Goal: Task Accomplishment & Management: Complete application form

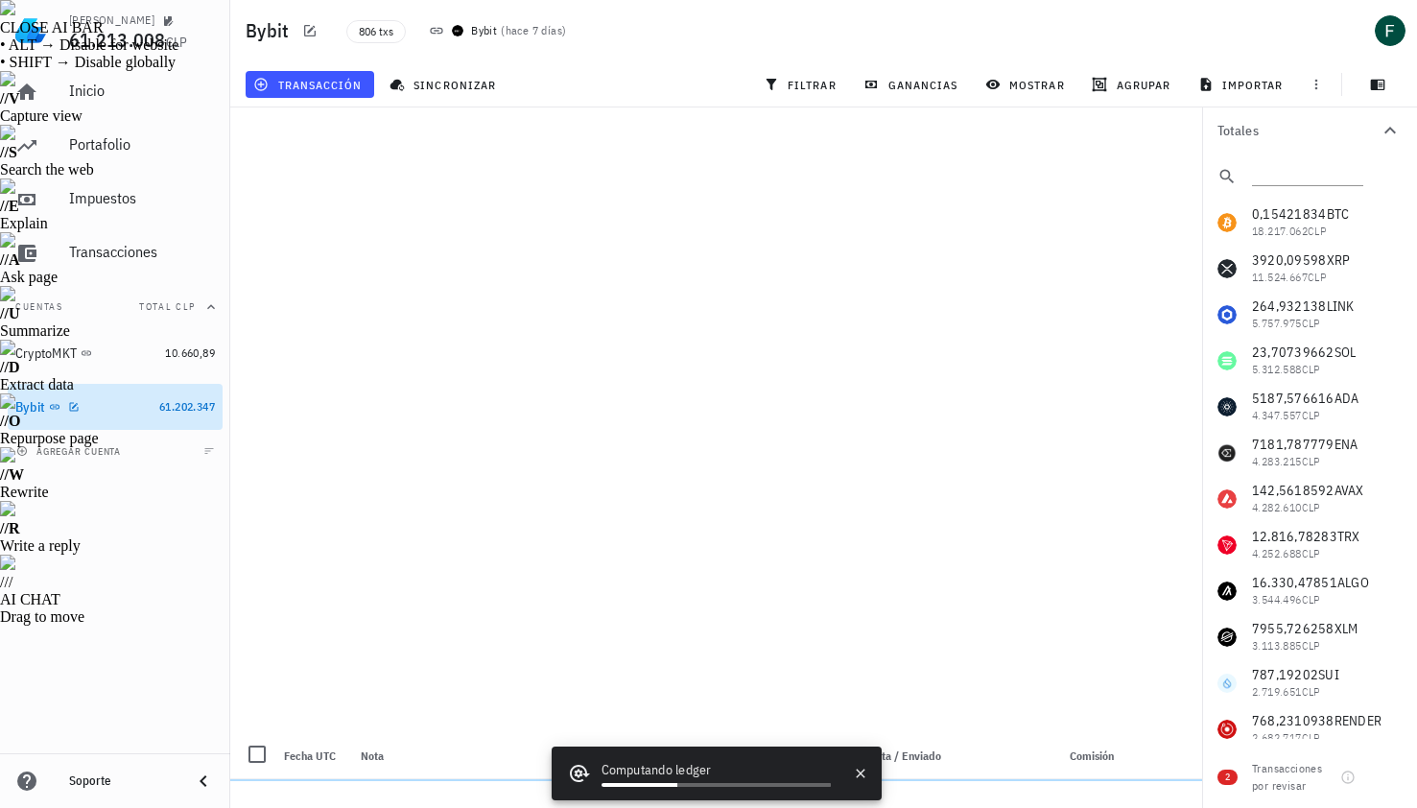
click at [96, 404] on div "Bybit" at bounding box center [83, 407] width 136 height 18
click at [334, 83] on span "transacción" at bounding box center [309, 84] width 105 height 15
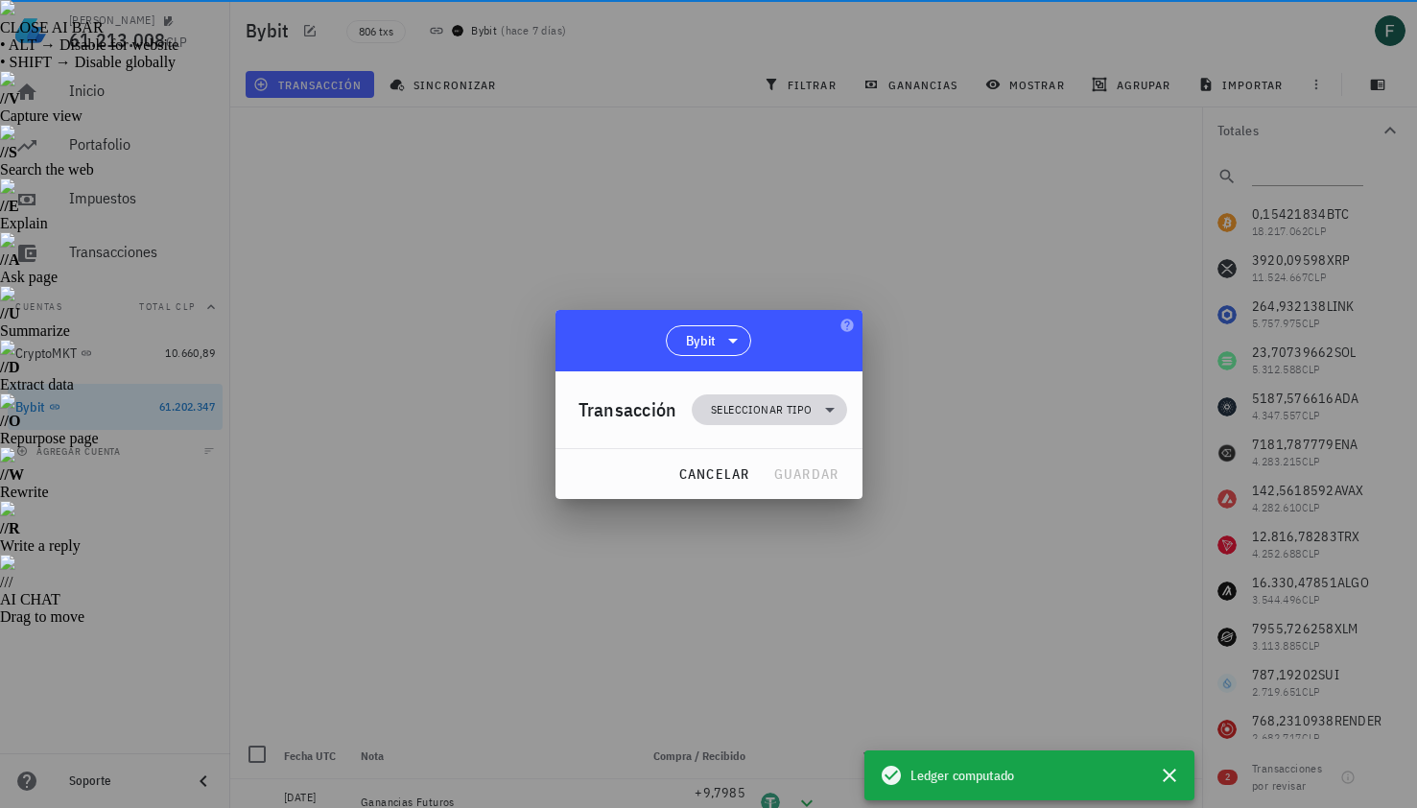
click at [762, 411] on span "Seleccionar tipo" at bounding box center [761, 409] width 101 height 19
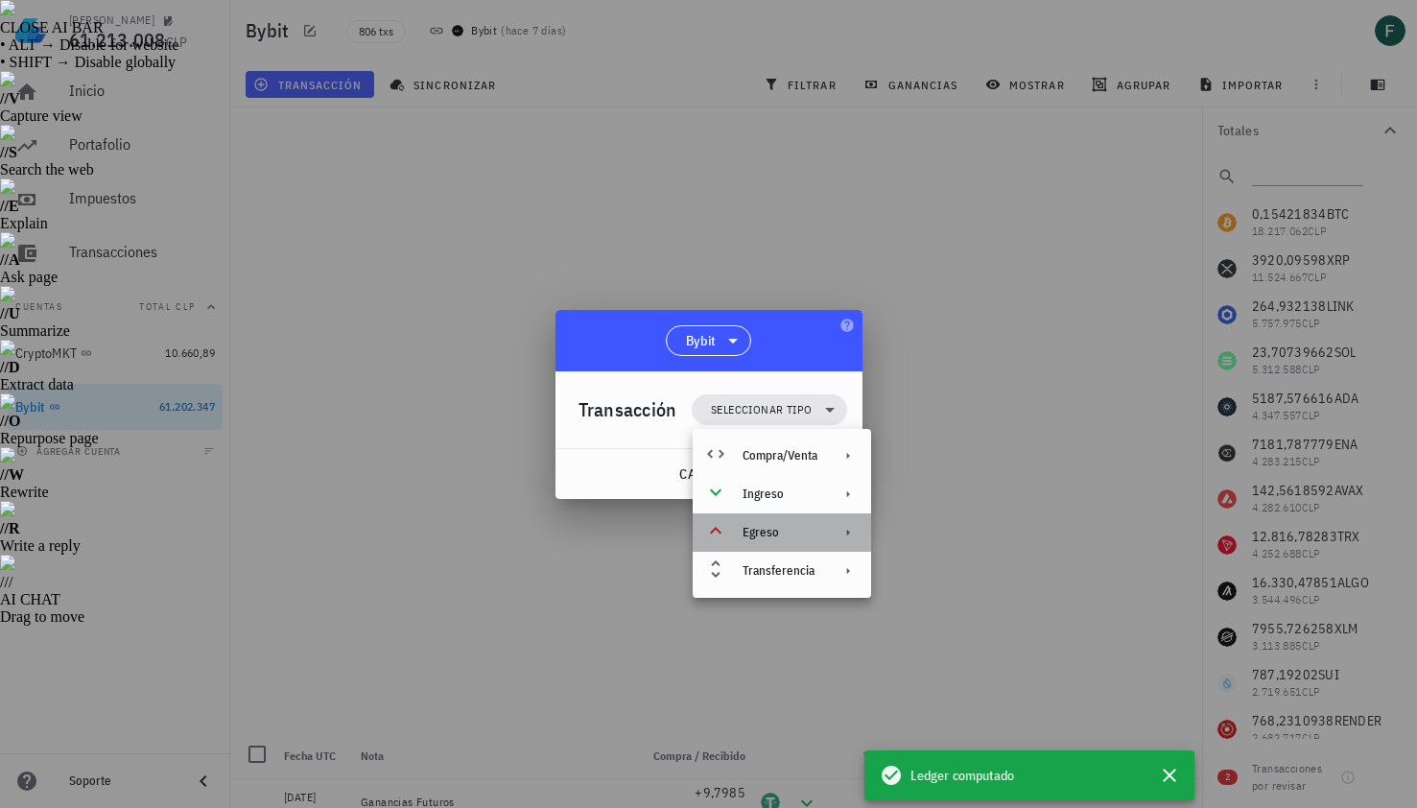
click at [774, 535] on div "Egreso" at bounding box center [780, 532] width 75 height 15
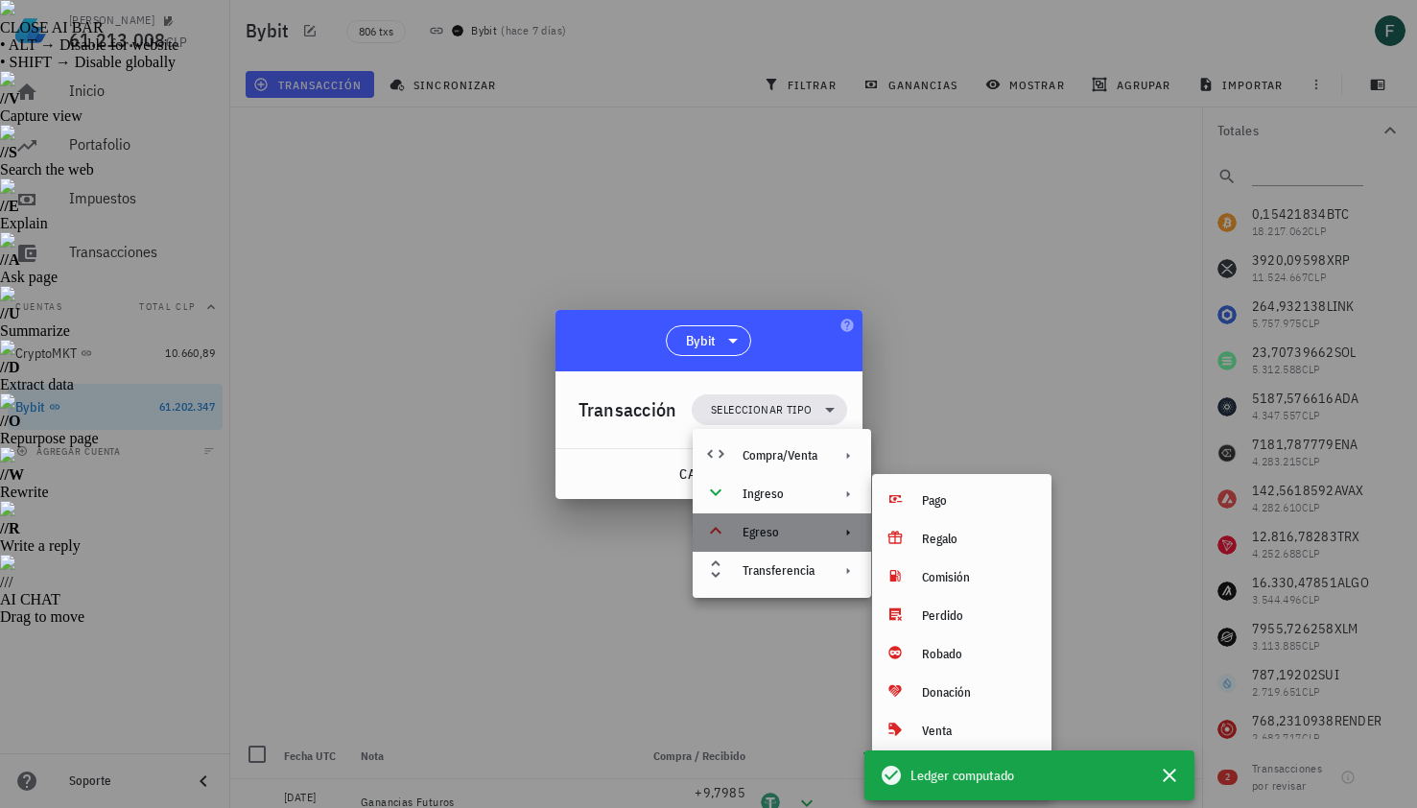
drag, startPoint x: 774, startPoint y: 535, endPoint x: 802, endPoint y: 535, distance: 27.8
click at [802, 535] on div "Egreso" at bounding box center [780, 532] width 75 height 15
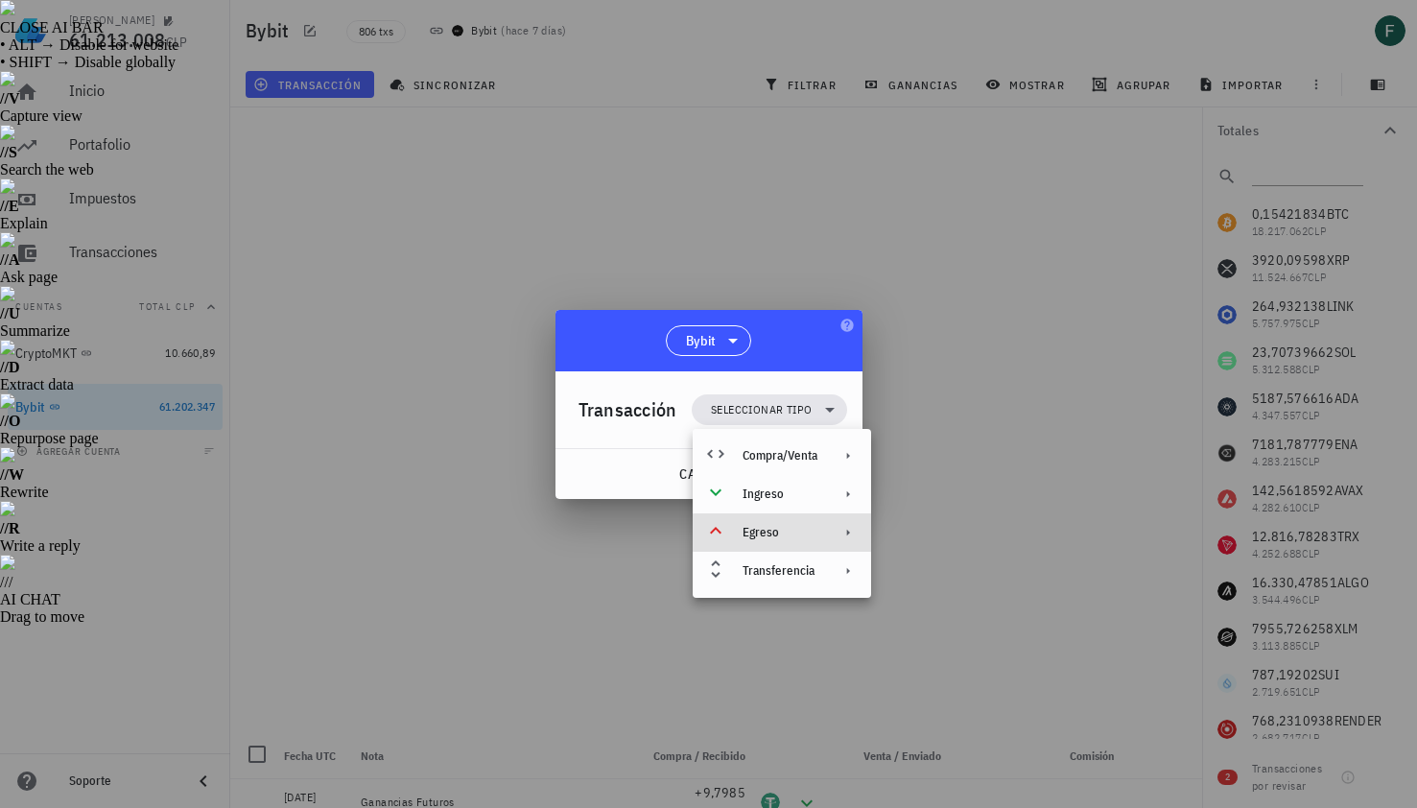
click at [808, 537] on div "Egreso" at bounding box center [780, 532] width 75 height 15
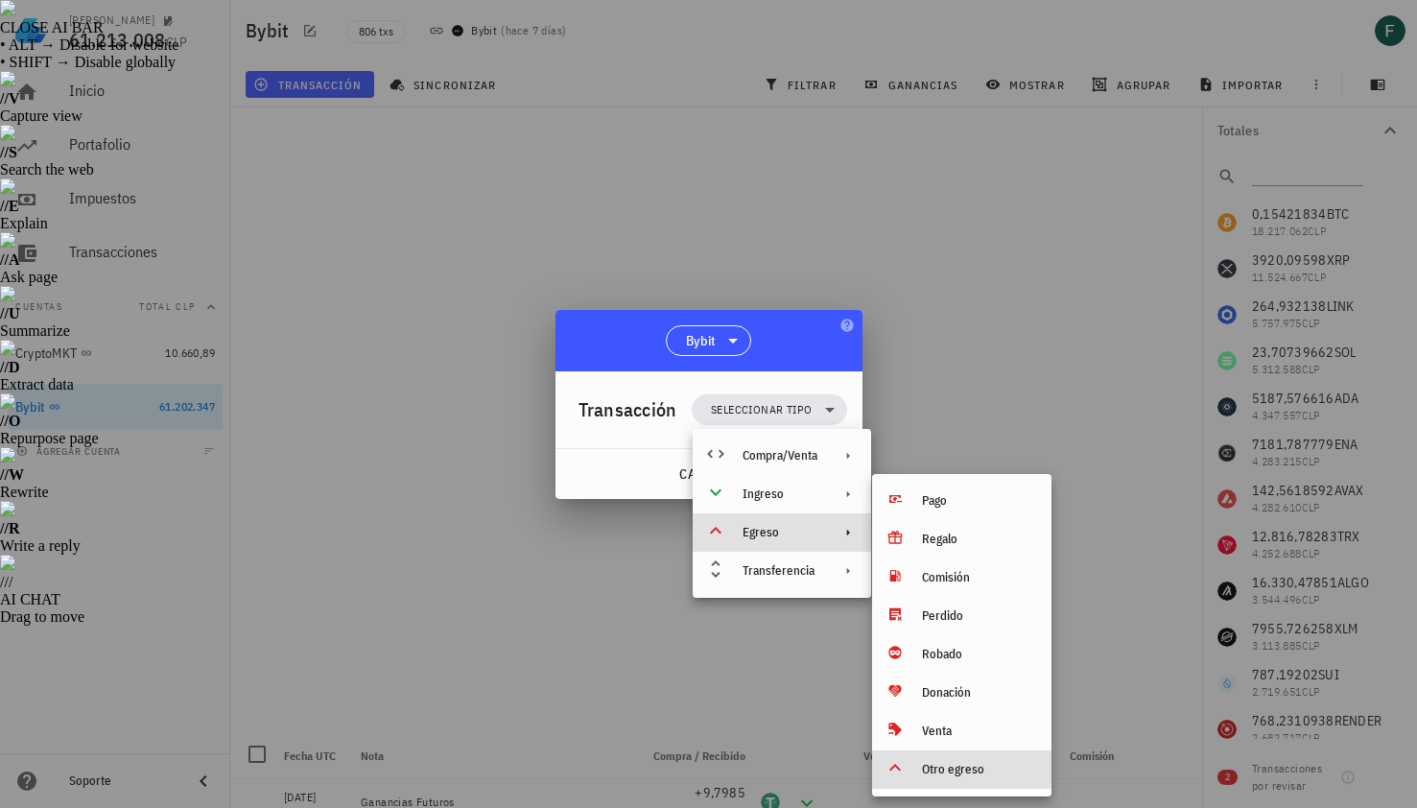
click at [924, 766] on div "Otro egreso" at bounding box center [979, 769] width 114 height 15
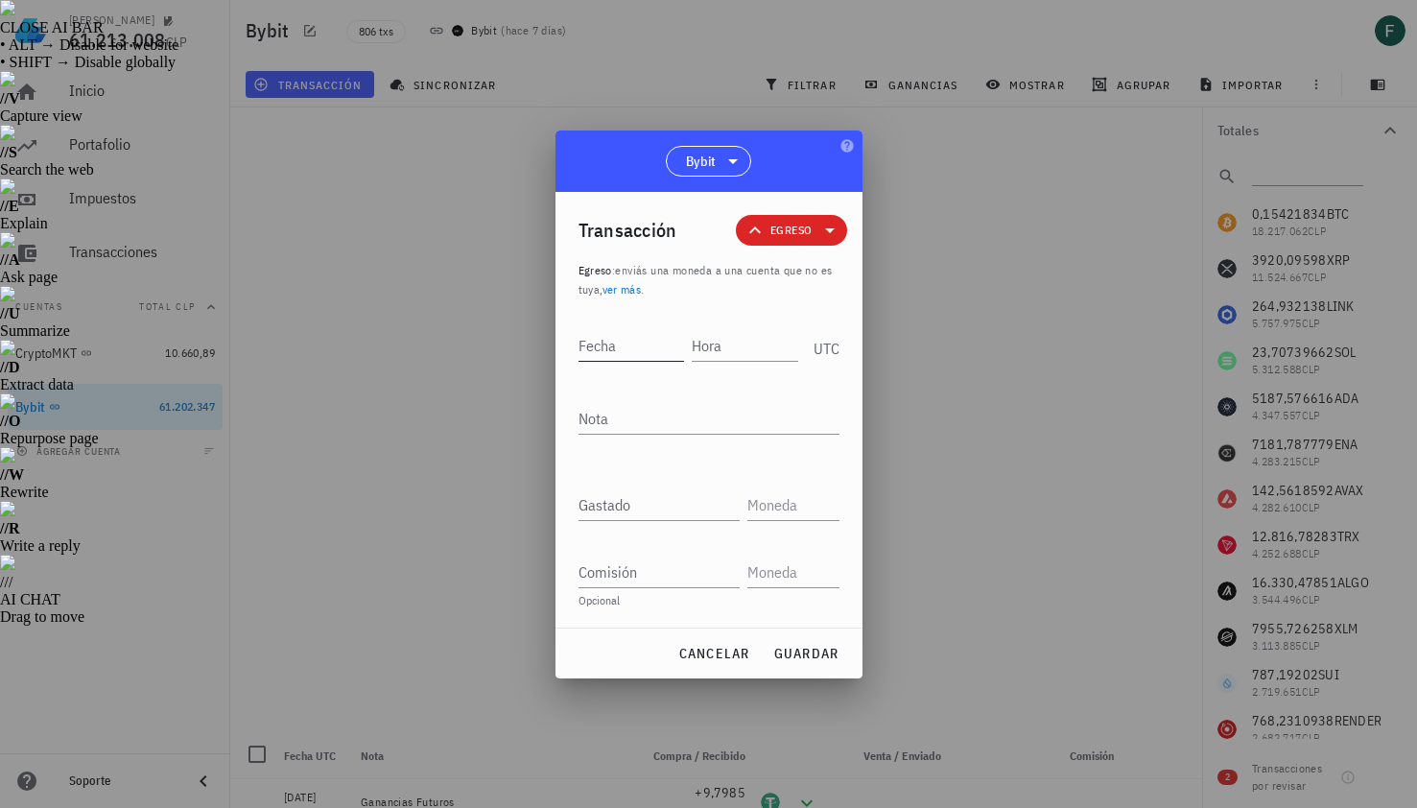
click at [615, 344] on input "Fecha" at bounding box center [632, 345] width 106 height 31
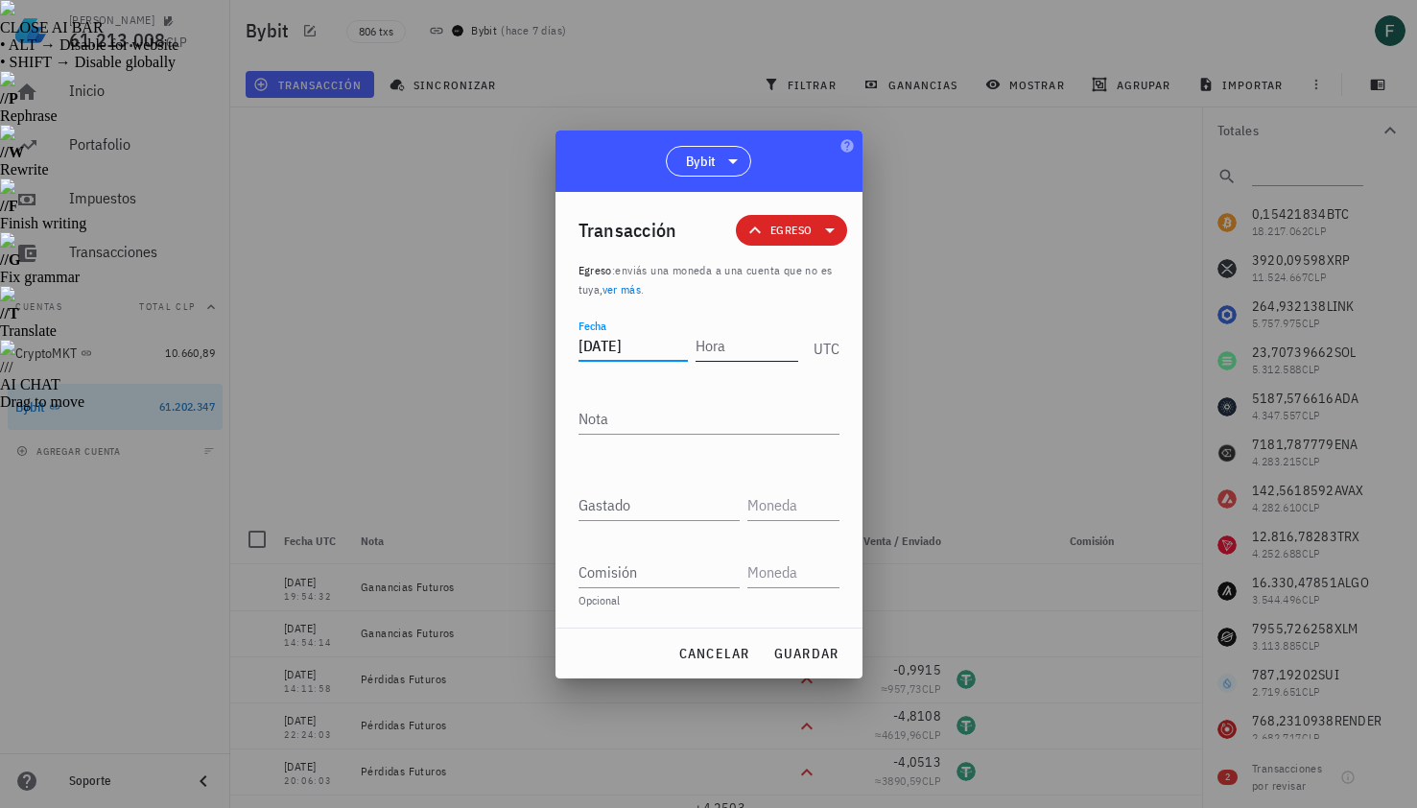
type input "[DATE]"
click at [738, 343] on input "Hora" at bounding box center [747, 345] width 103 height 31
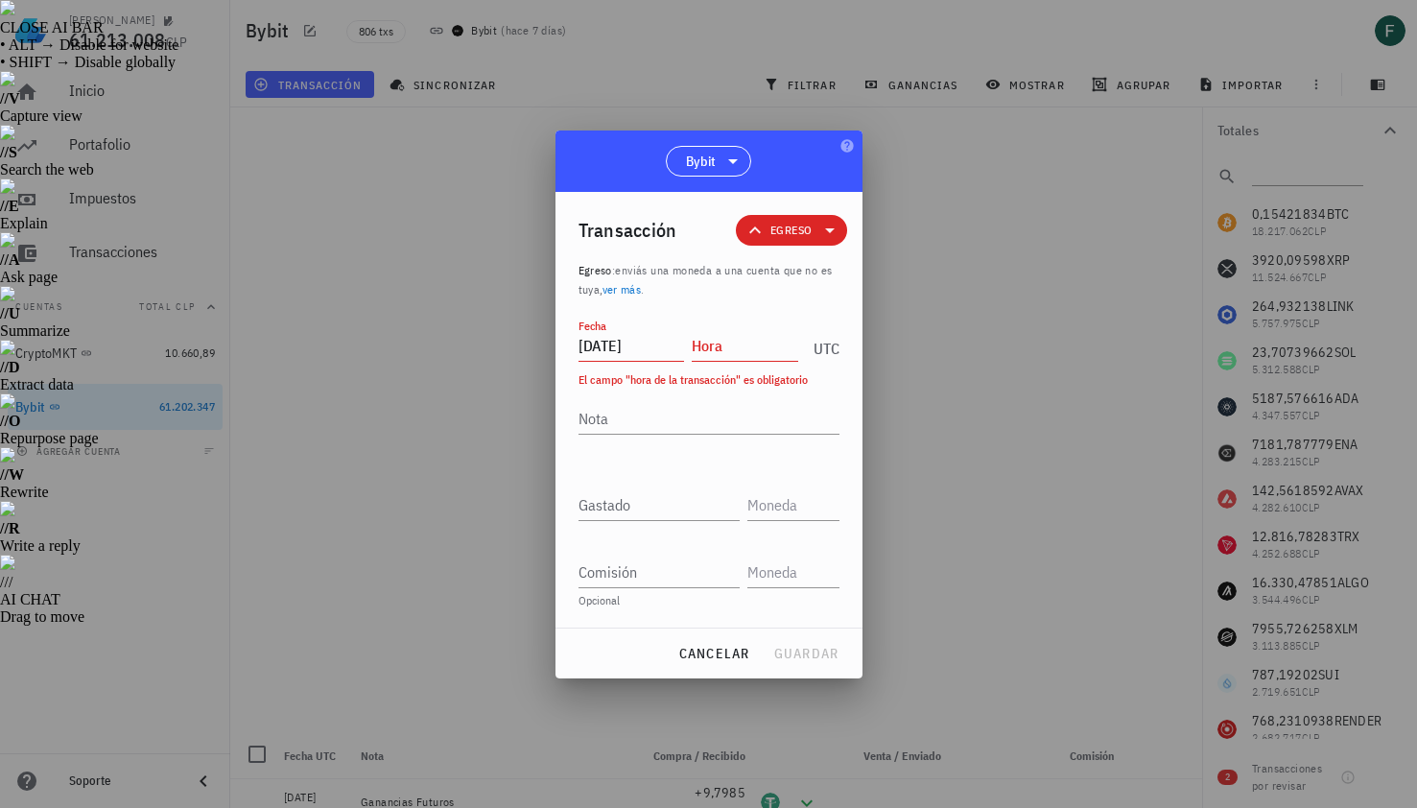
click at [1050, 346] on div at bounding box center [708, 404] width 1417 height 808
click at [745, 342] on input "Hora" at bounding box center [745, 345] width 106 height 31
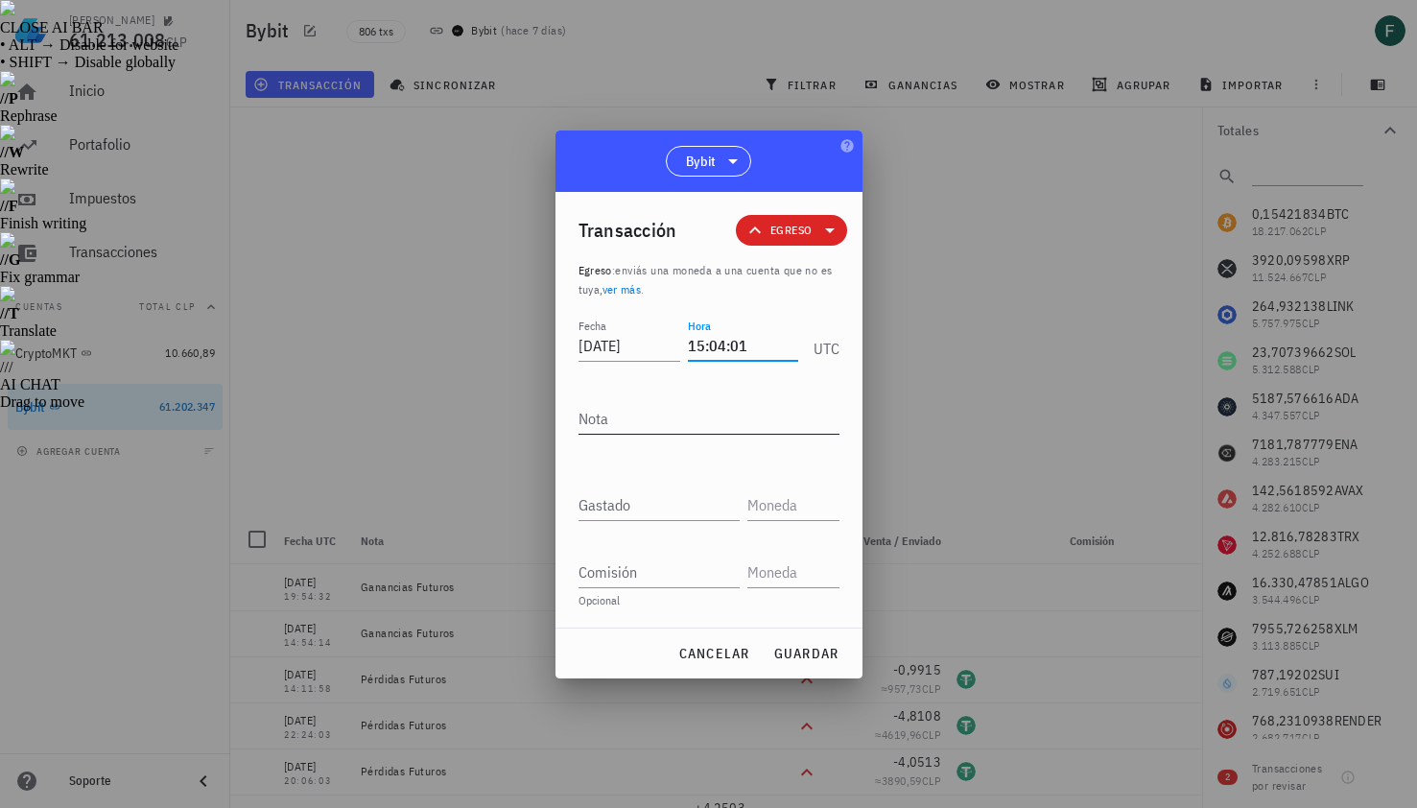
type input "15:04:01"
click at [723, 407] on textarea "Nota" at bounding box center [709, 418] width 261 height 31
click at [653, 505] on input "Gastado" at bounding box center [659, 504] width 161 height 31
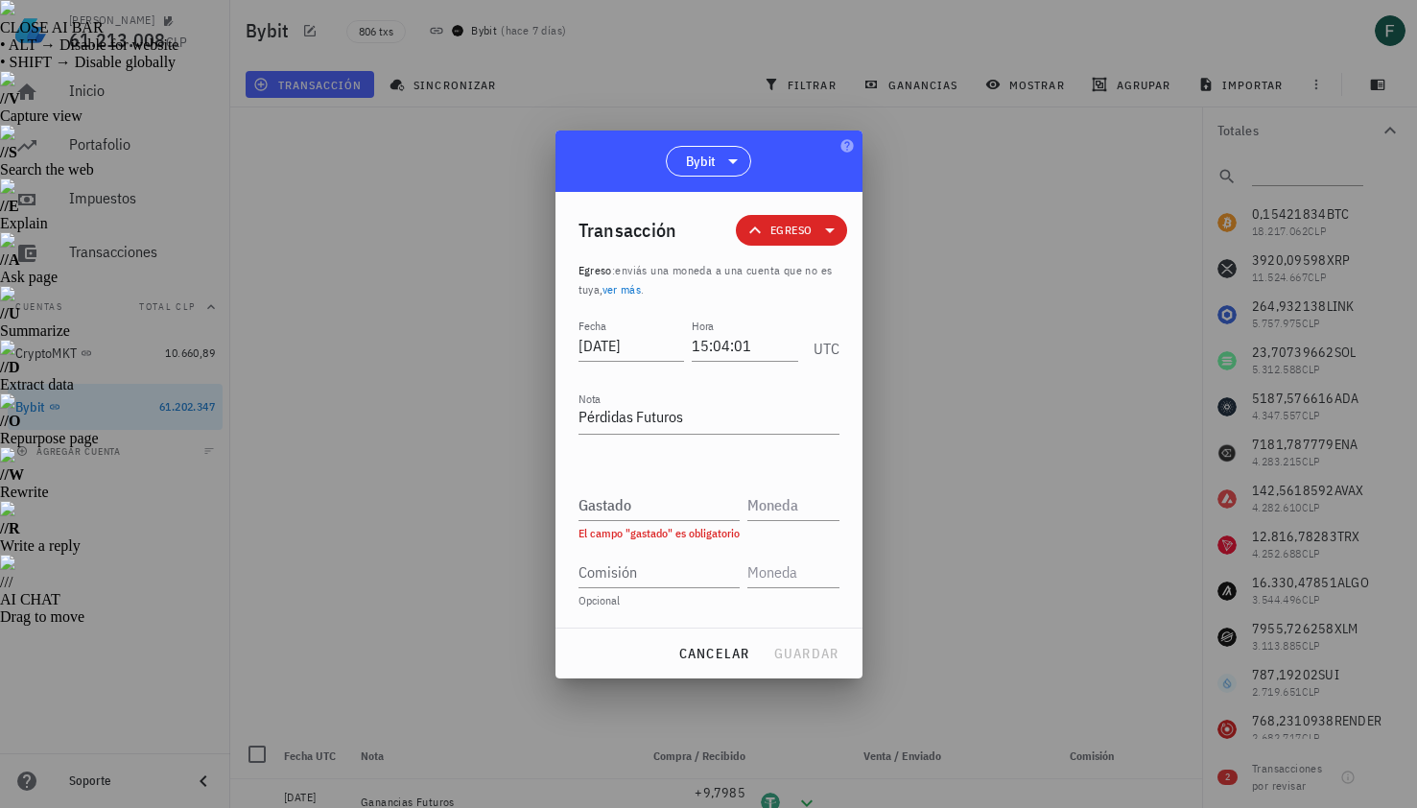
click at [920, 466] on div at bounding box center [708, 404] width 1417 height 808
click at [727, 412] on textarea "Pérdidas Futuros" at bounding box center [709, 418] width 261 height 31
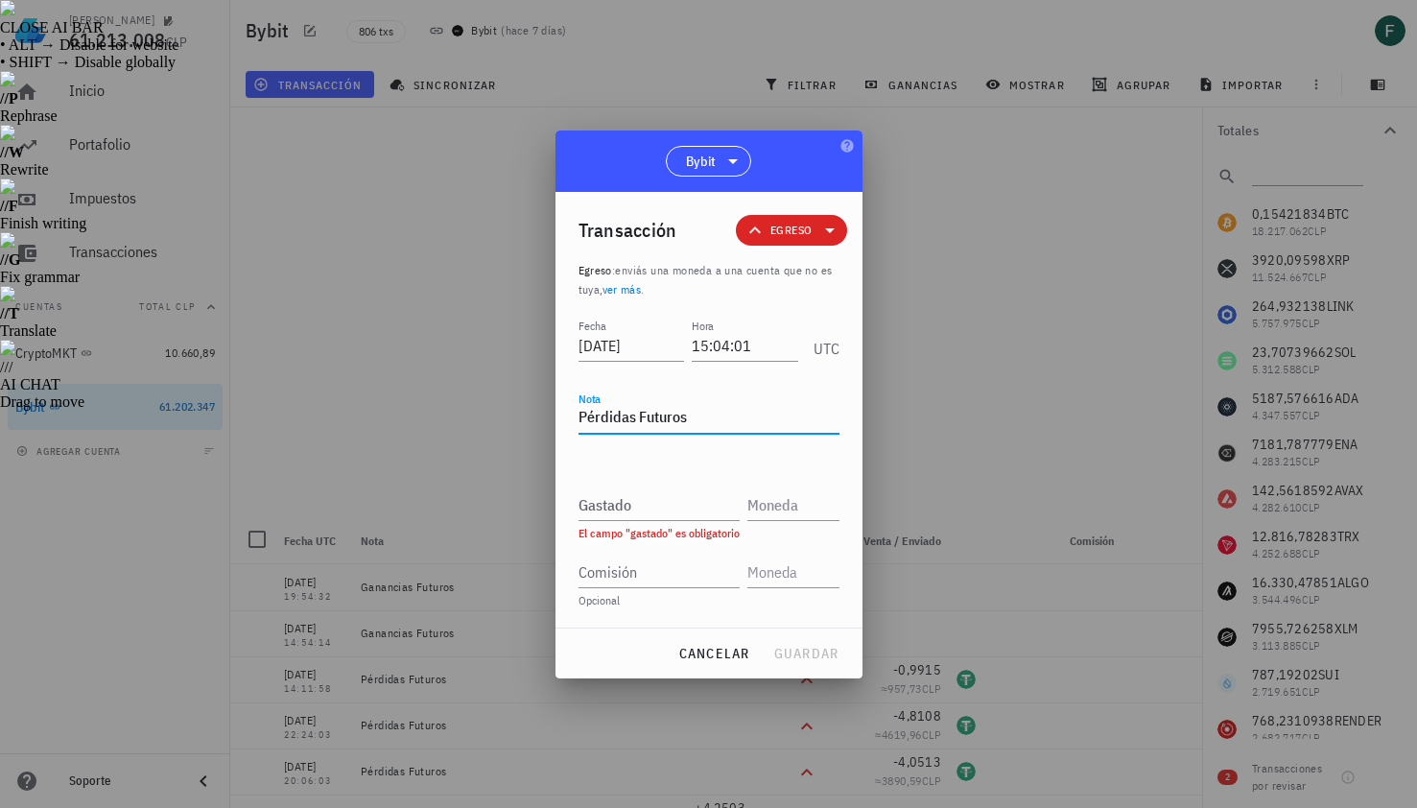
paste textarea "0.5548"
type textarea "Pérdidas Futuros"
click at [664, 507] on input "Gastado" at bounding box center [659, 504] width 161 height 31
paste input "0,5548"
type input "0,5548"
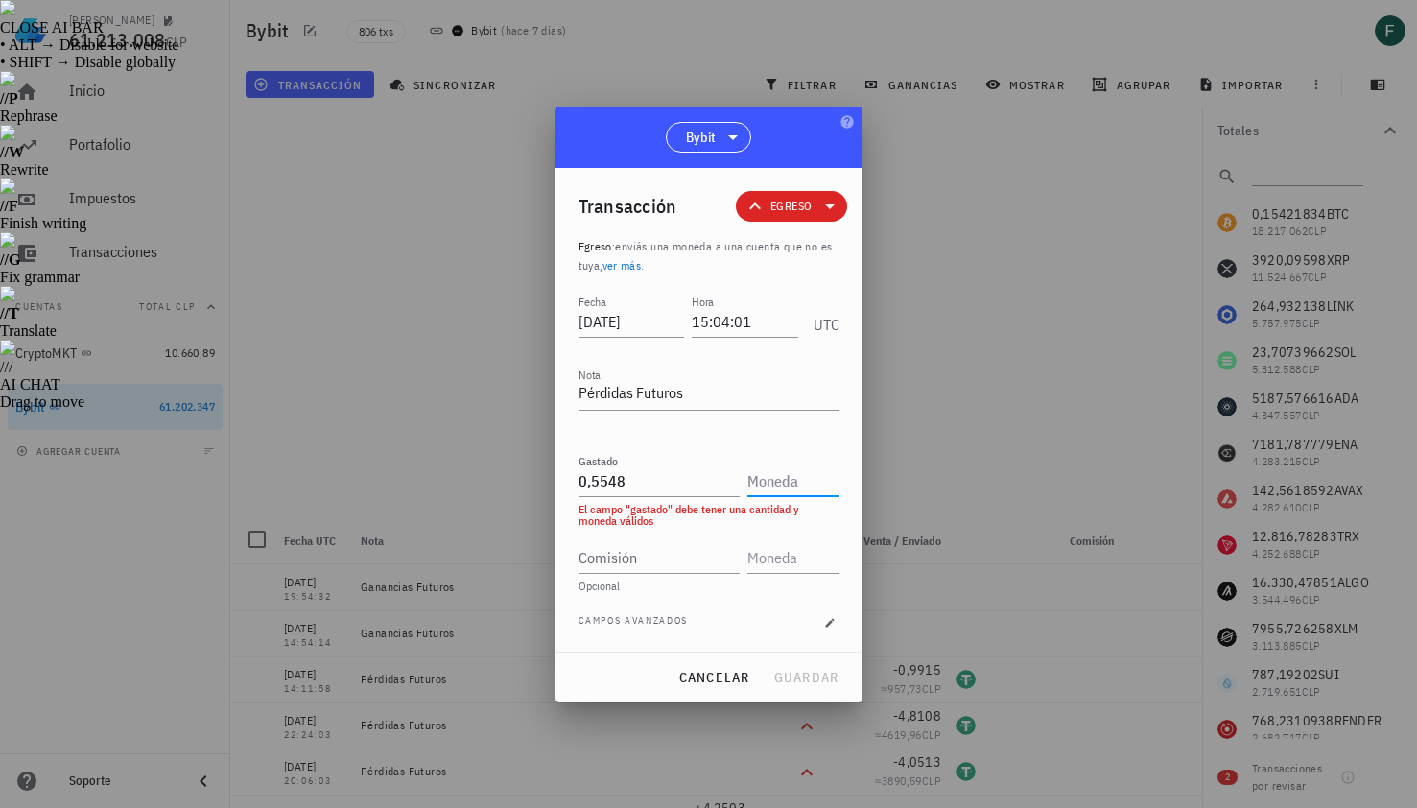
click at [776, 487] on input "text" at bounding box center [791, 480] width 88 height 31
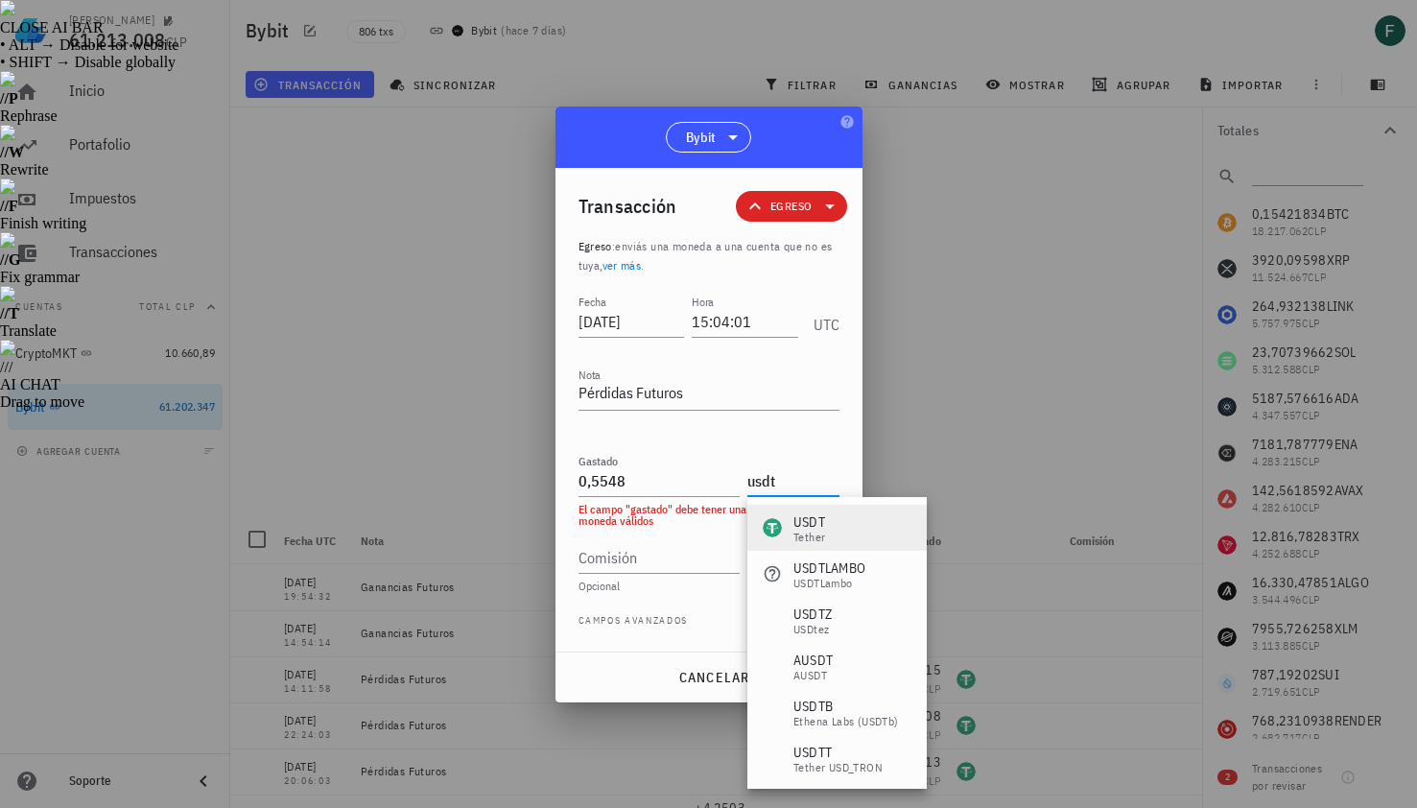
click at [822, 535] on div "Tether" at bounding box center [809, 538] width 32 height 12
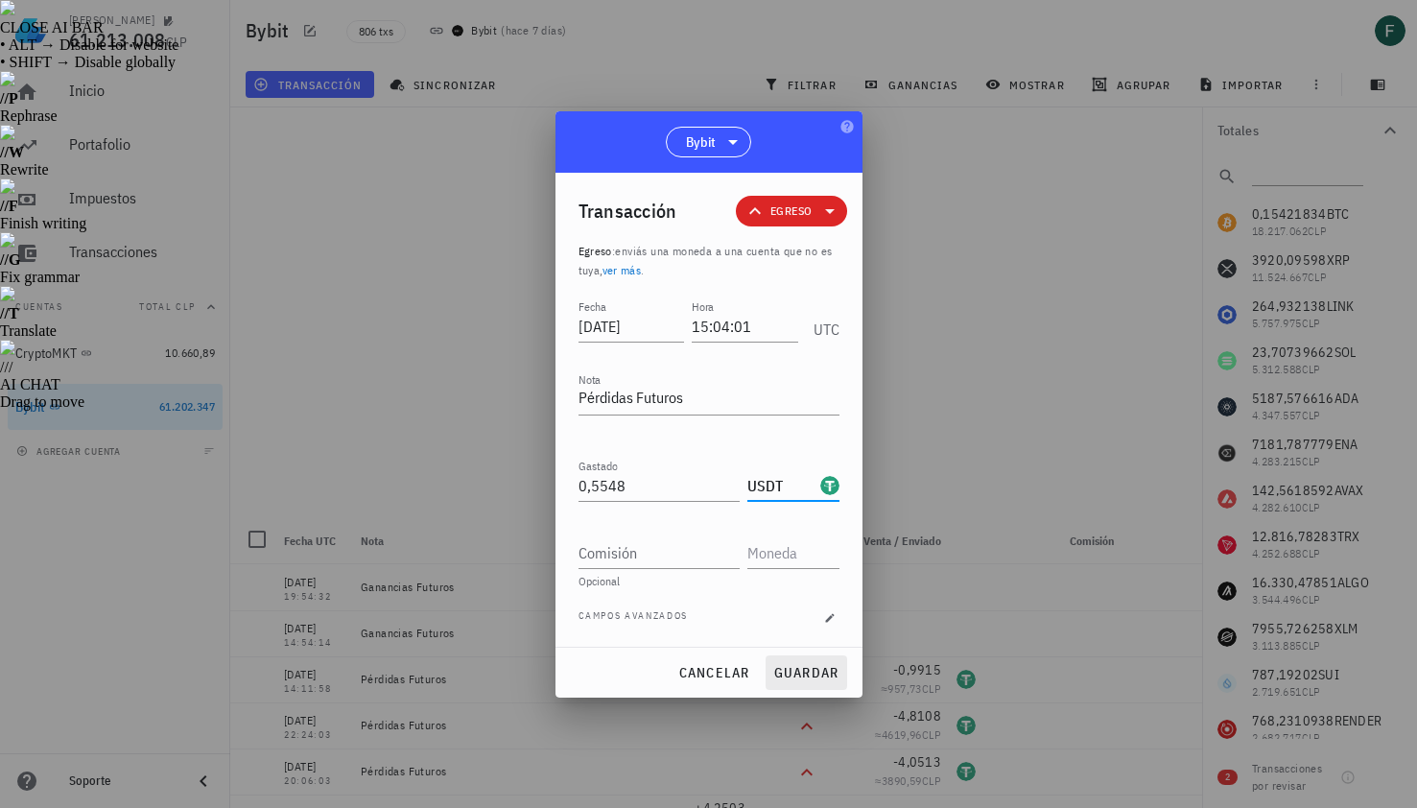
type input "USDT"
click at [811, 673] on span "guardar" at bounding box center [806, 672] width 66 height 17
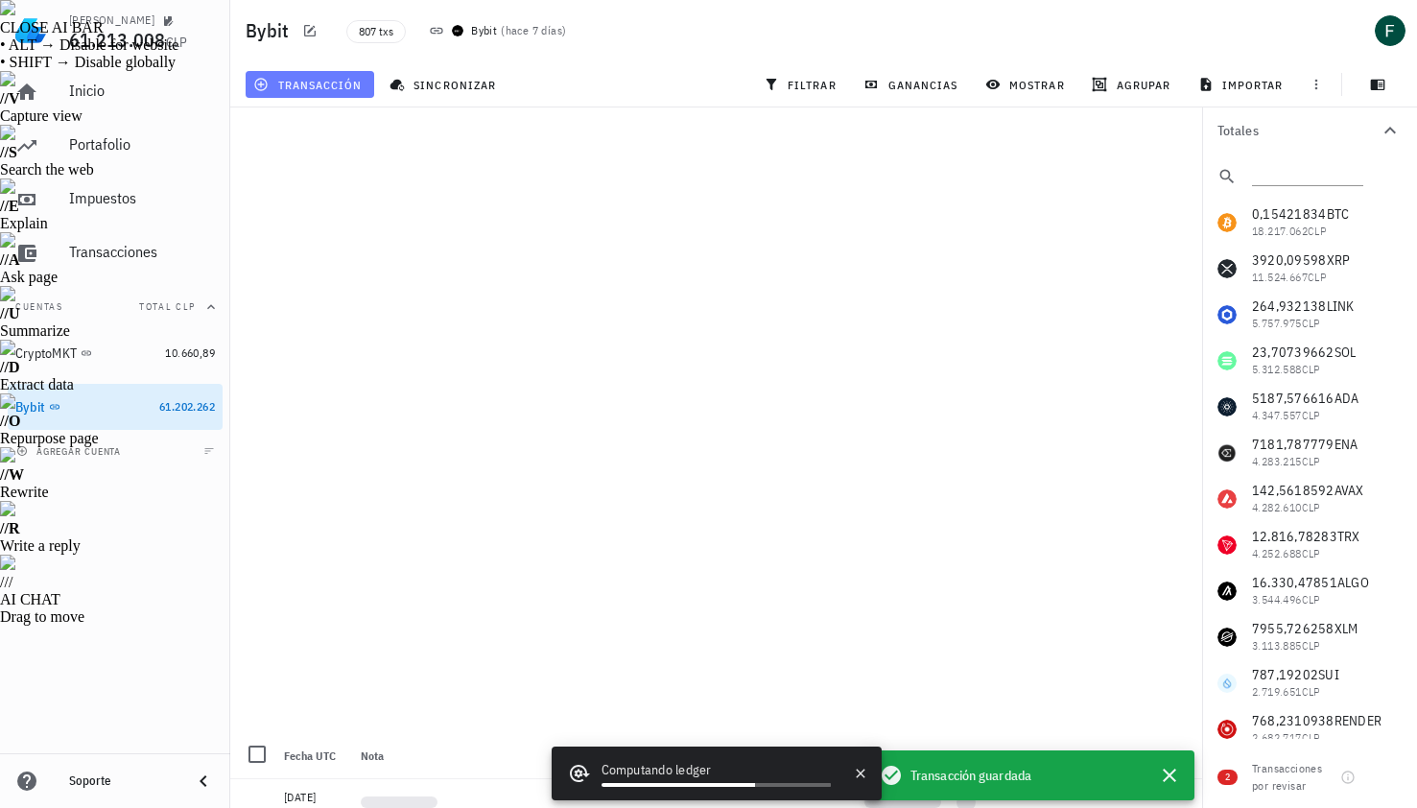
click at [296, 83] on span "transacción" at bounding box center [309, 84] width 105 height 15
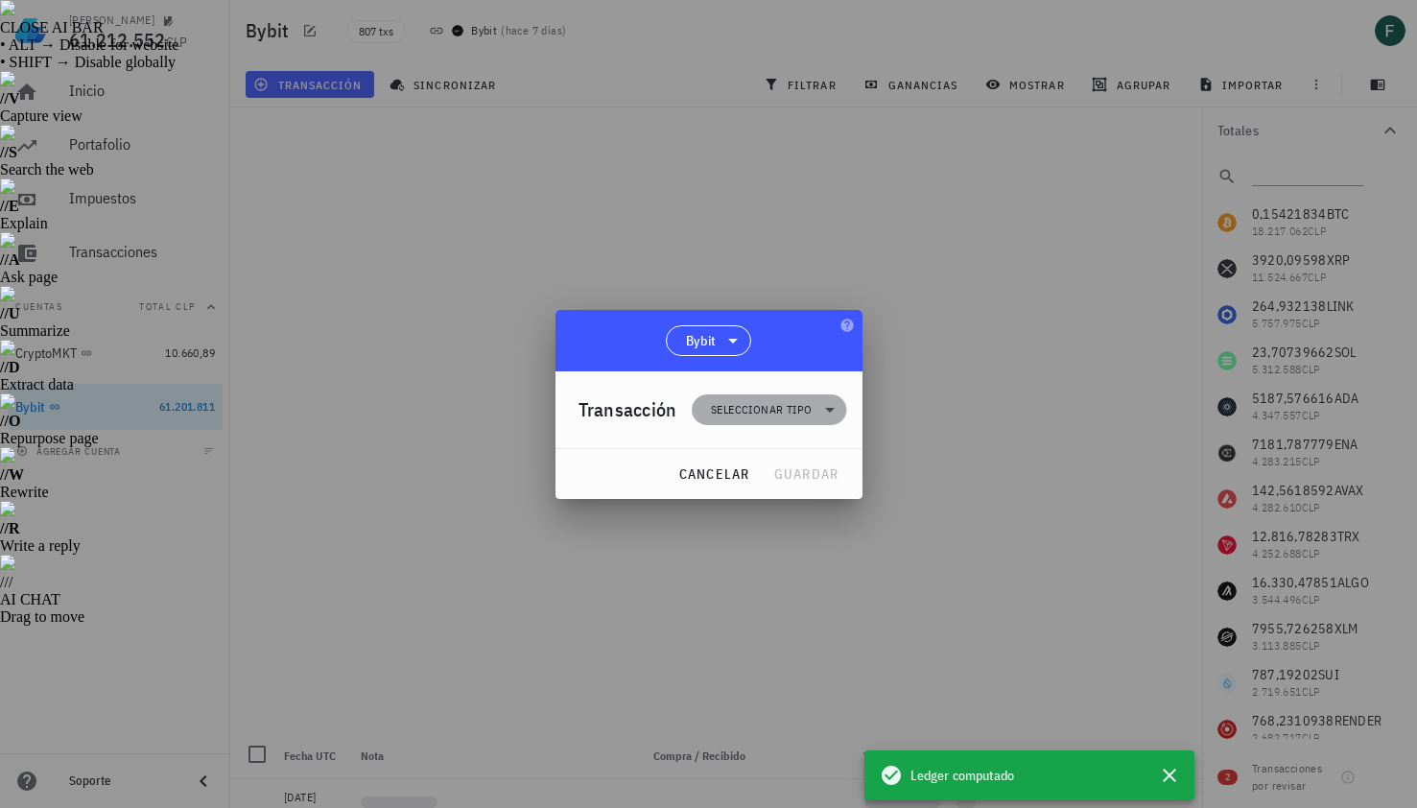
click at [770, 410] on span "Seleccionar tipo" at bounding box center [761, 409] width 101 height 19
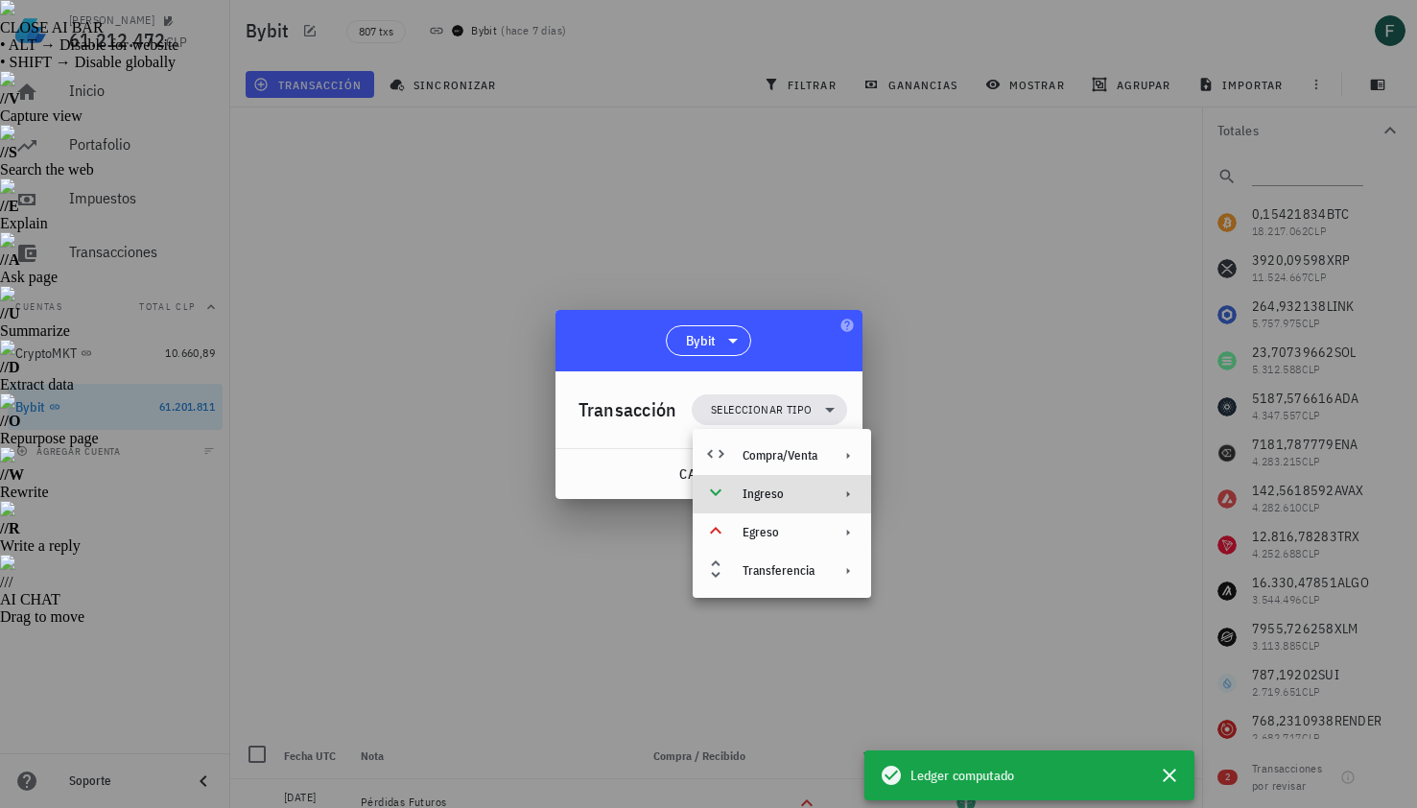
click at [774, 506] on div "Ingreso" at bounding box center [782, 494] width 178 height 38
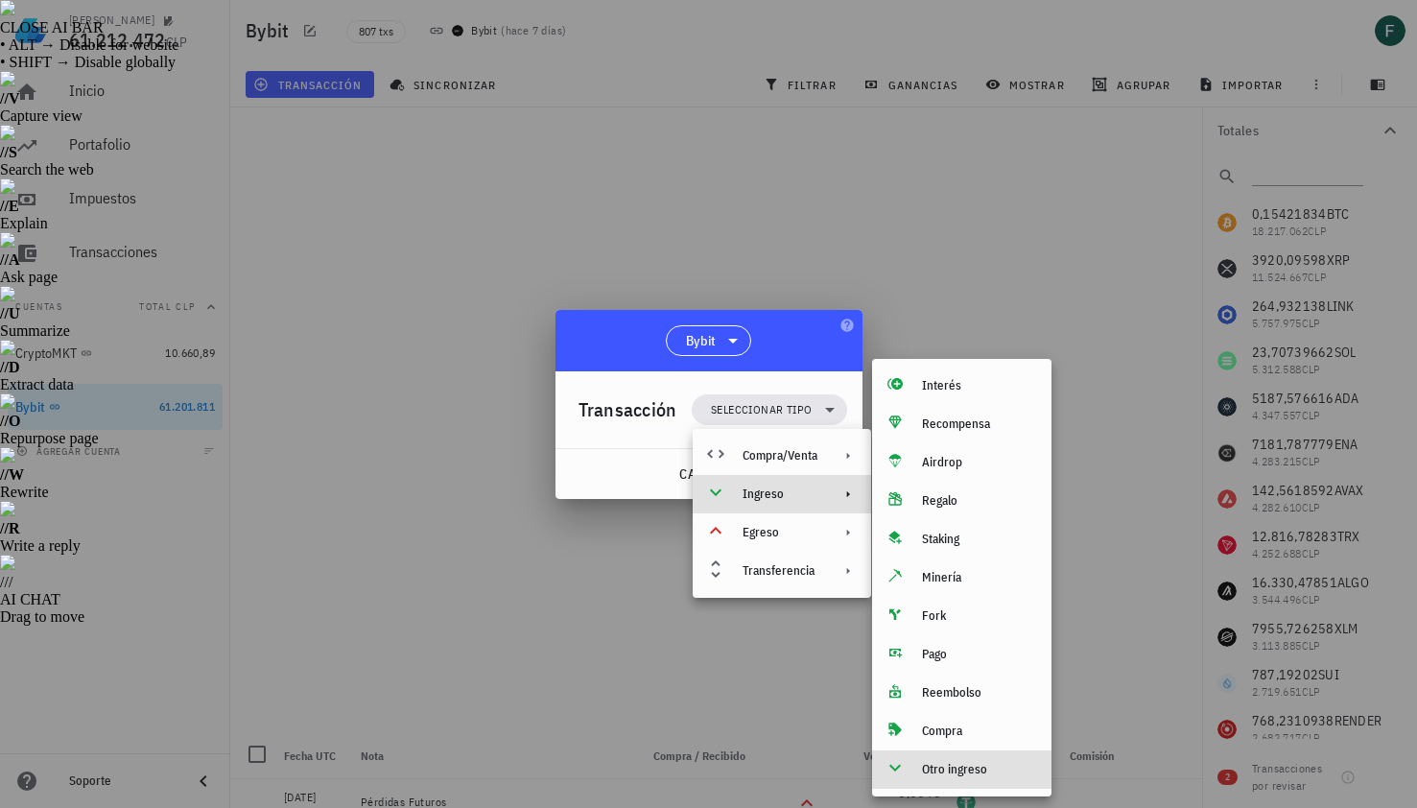
click at [962, 771] on div "Otro ingreso" at bounding box center [979, 769] width 114 height 15
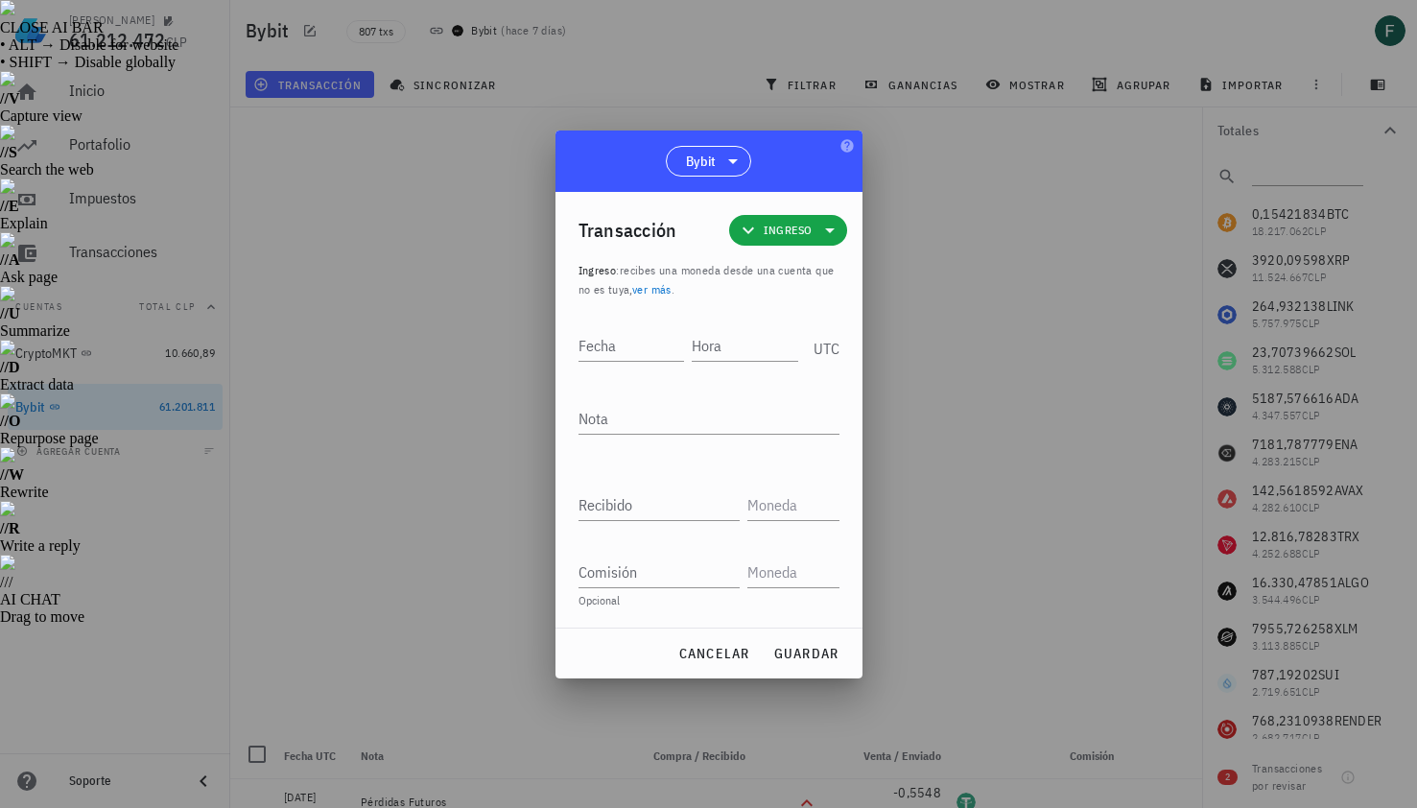
click at [1082, 400] on div at bounding box center [708, 404] width 1417 height 808
click at [738, 348] on input "Hora" at bounding box center [745, 345] width 106 height 31
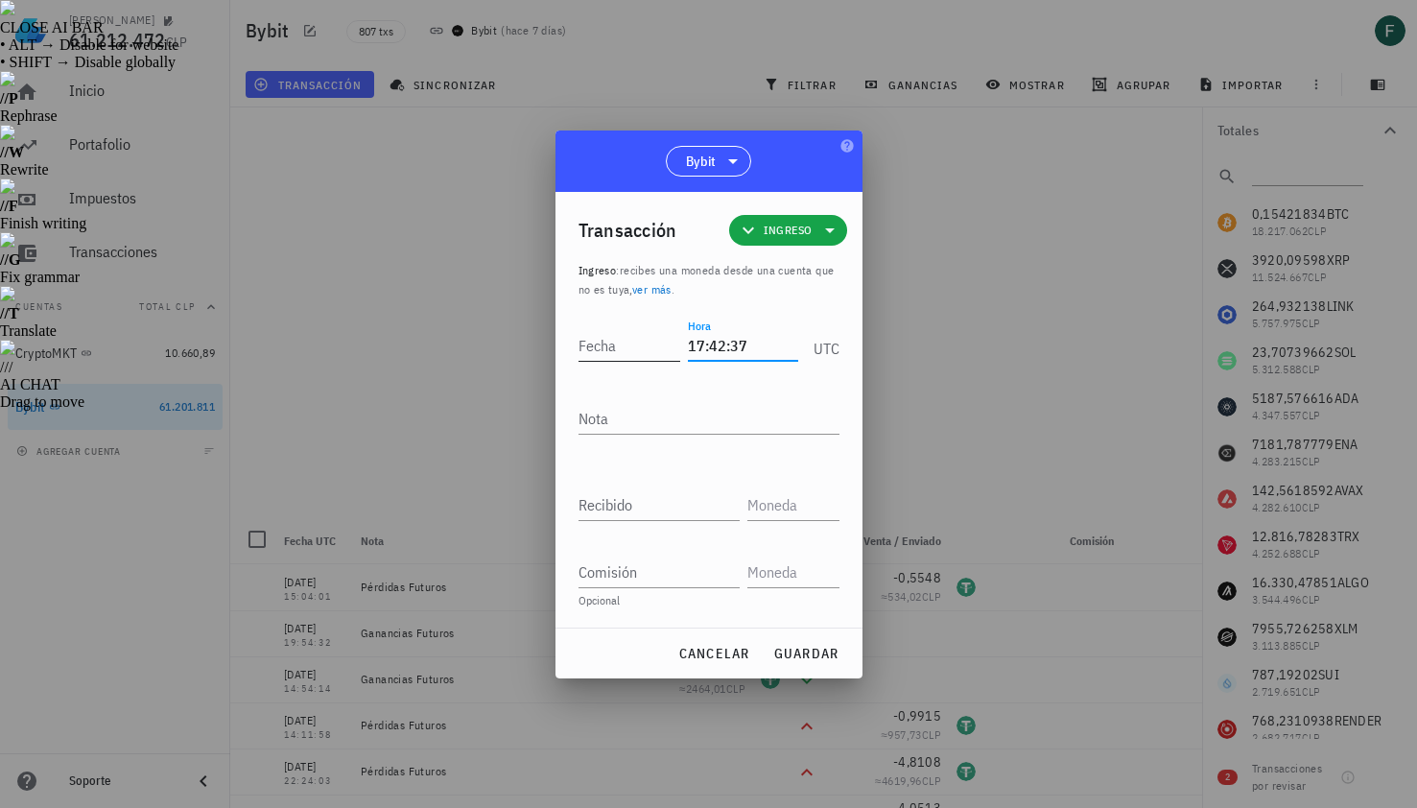
type input "17:42:37"
click at [597, 354] on input "Fecha" at bounding box center [630, 345] width 103 height 31
type input "[DATE]"
click at [603, 430] on textarea "Nota" at bounding box center [709, 418] width 261 height 31
type textarea "Ganancias Futuros"
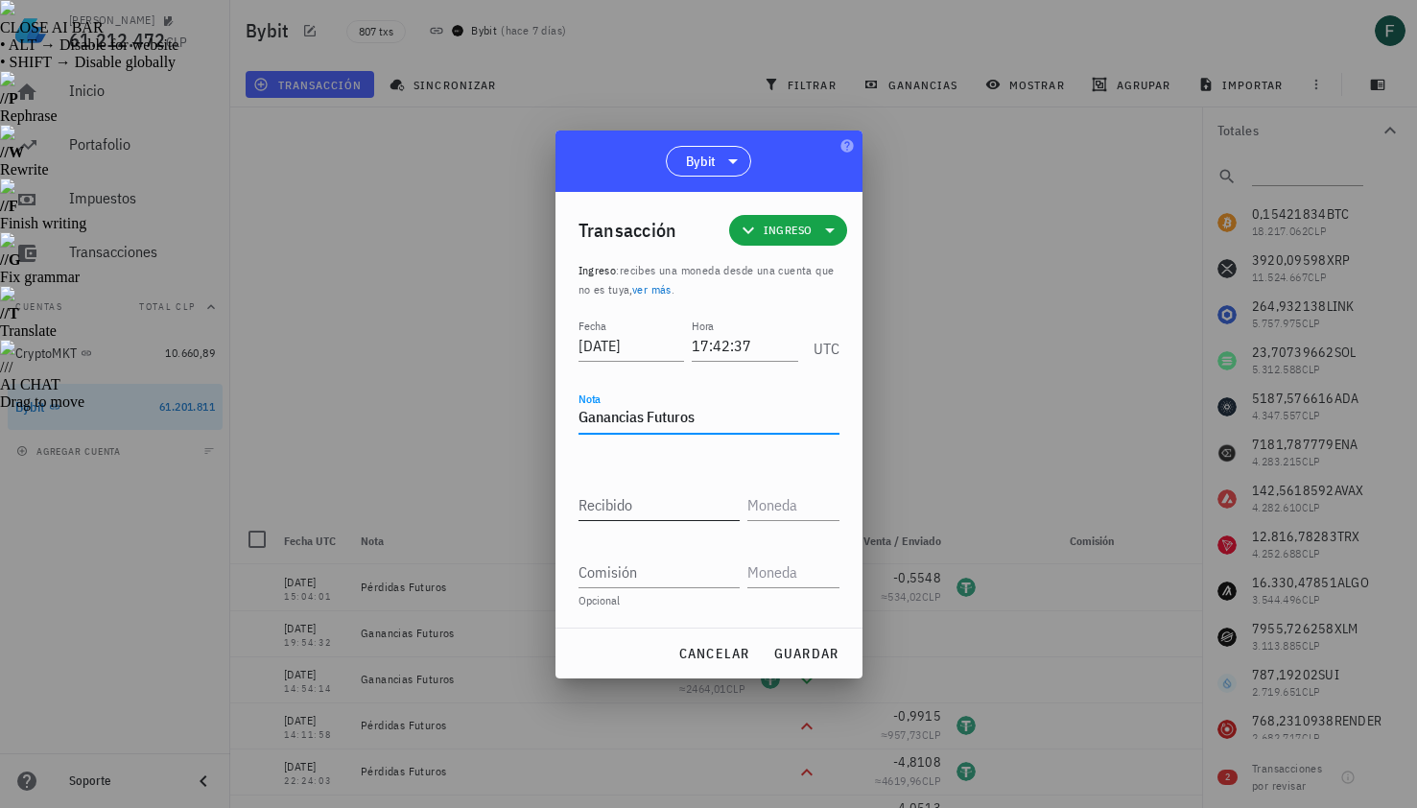
click at [612, 511] on input "Recibido" at bounding box center [659, 504] width 161 height 31
paste input "5,3855"
type input "5,3855"
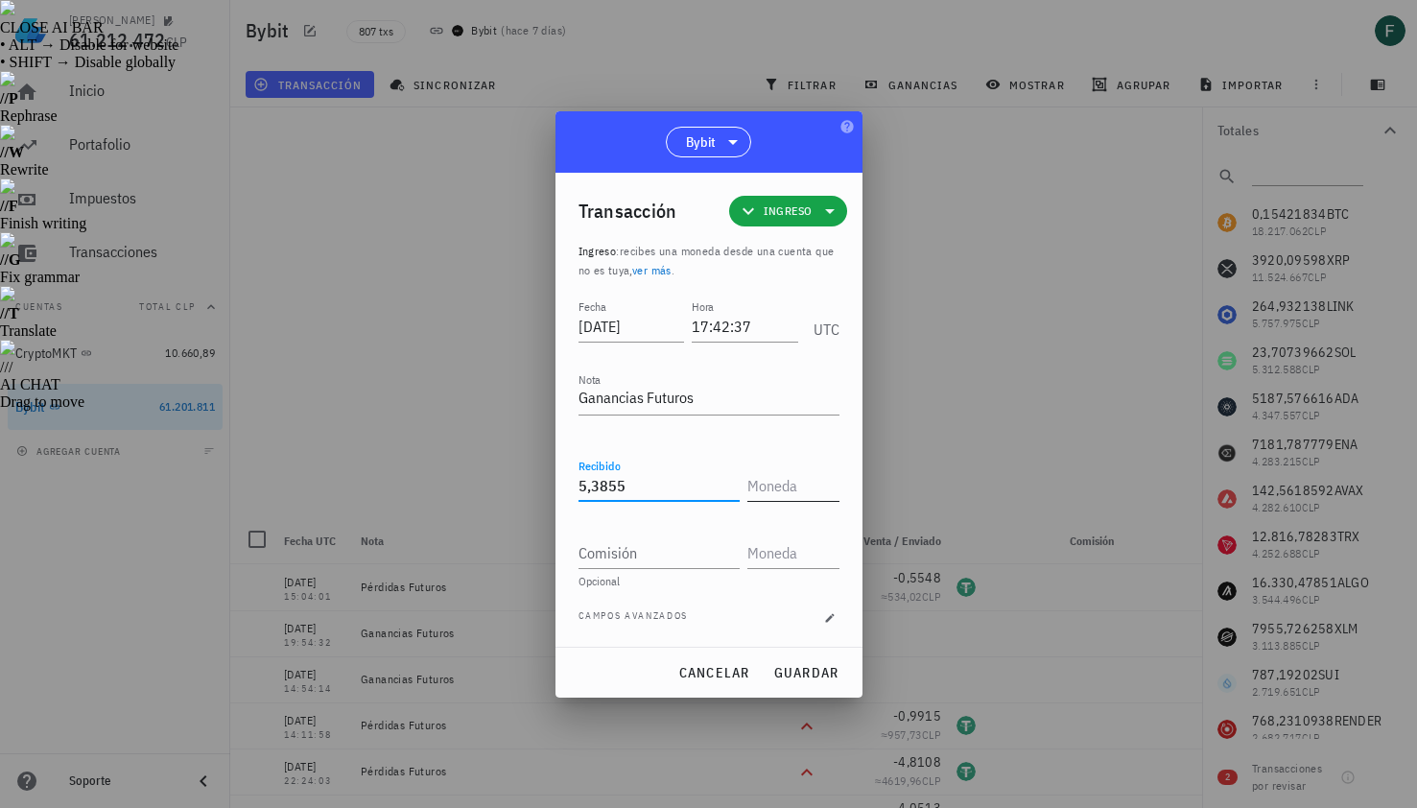
click at [795, 473] on input "text" at bounding box center [791, 485] width 88 height 31
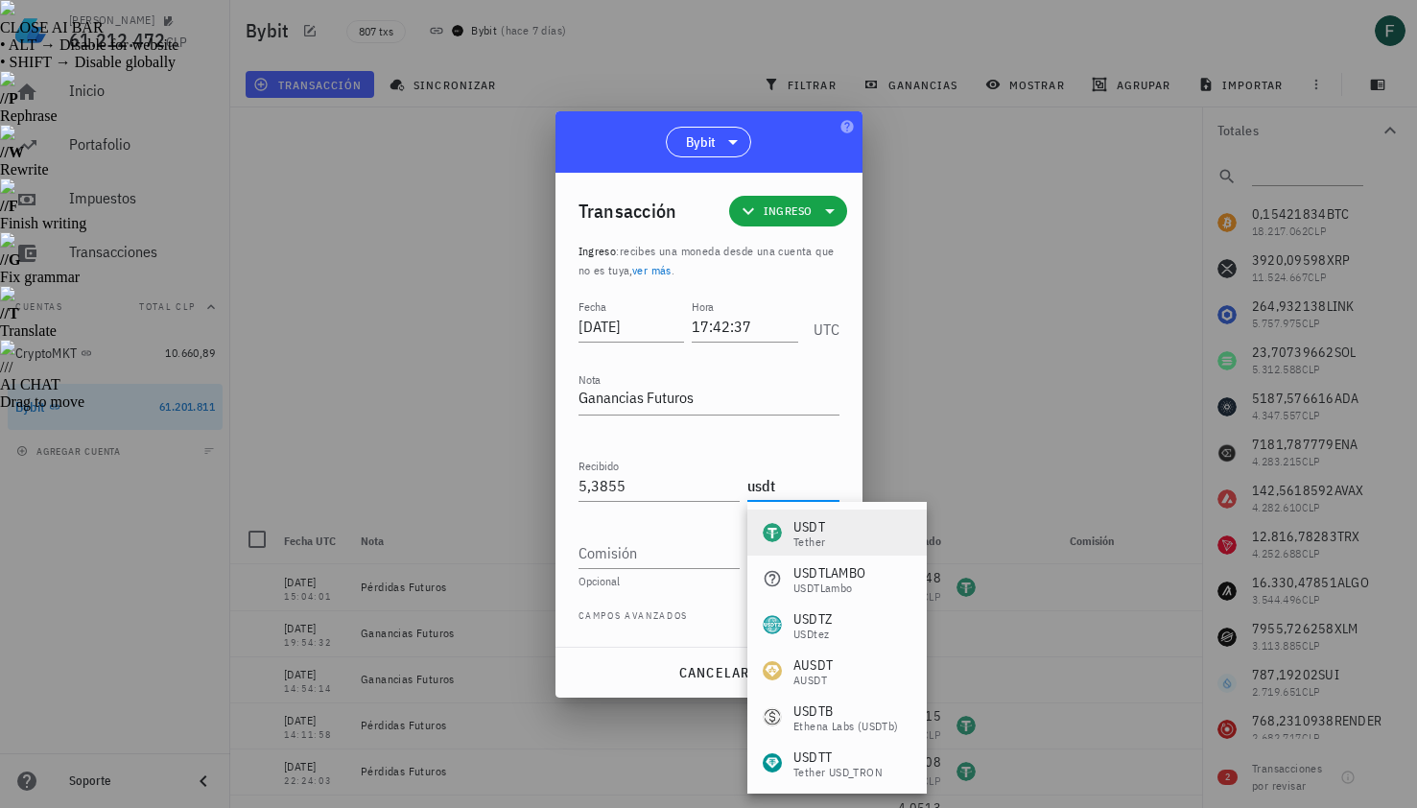
click at [816, 529] on div "USDT" at bounding box center [809, 526] width 32 height 19
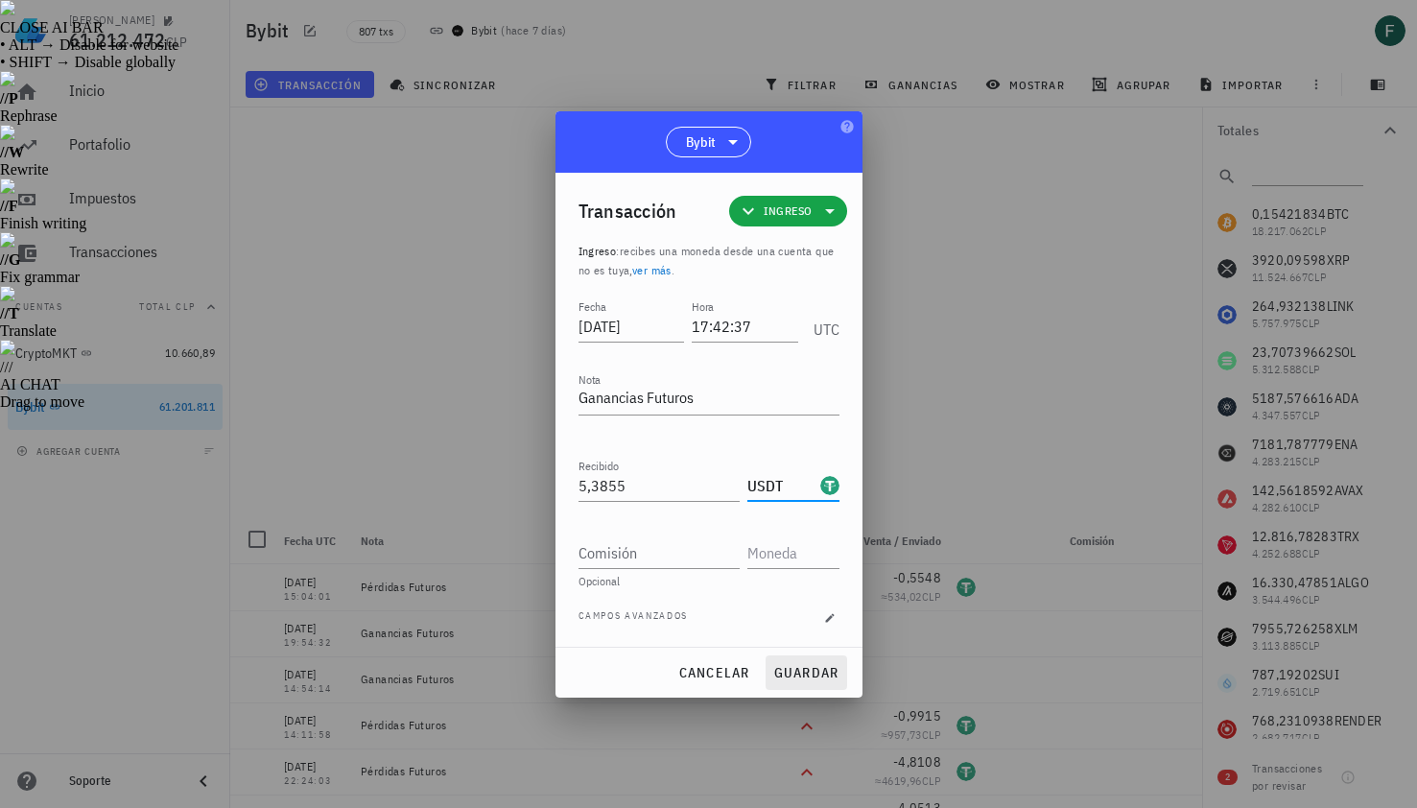
type input "USDT"
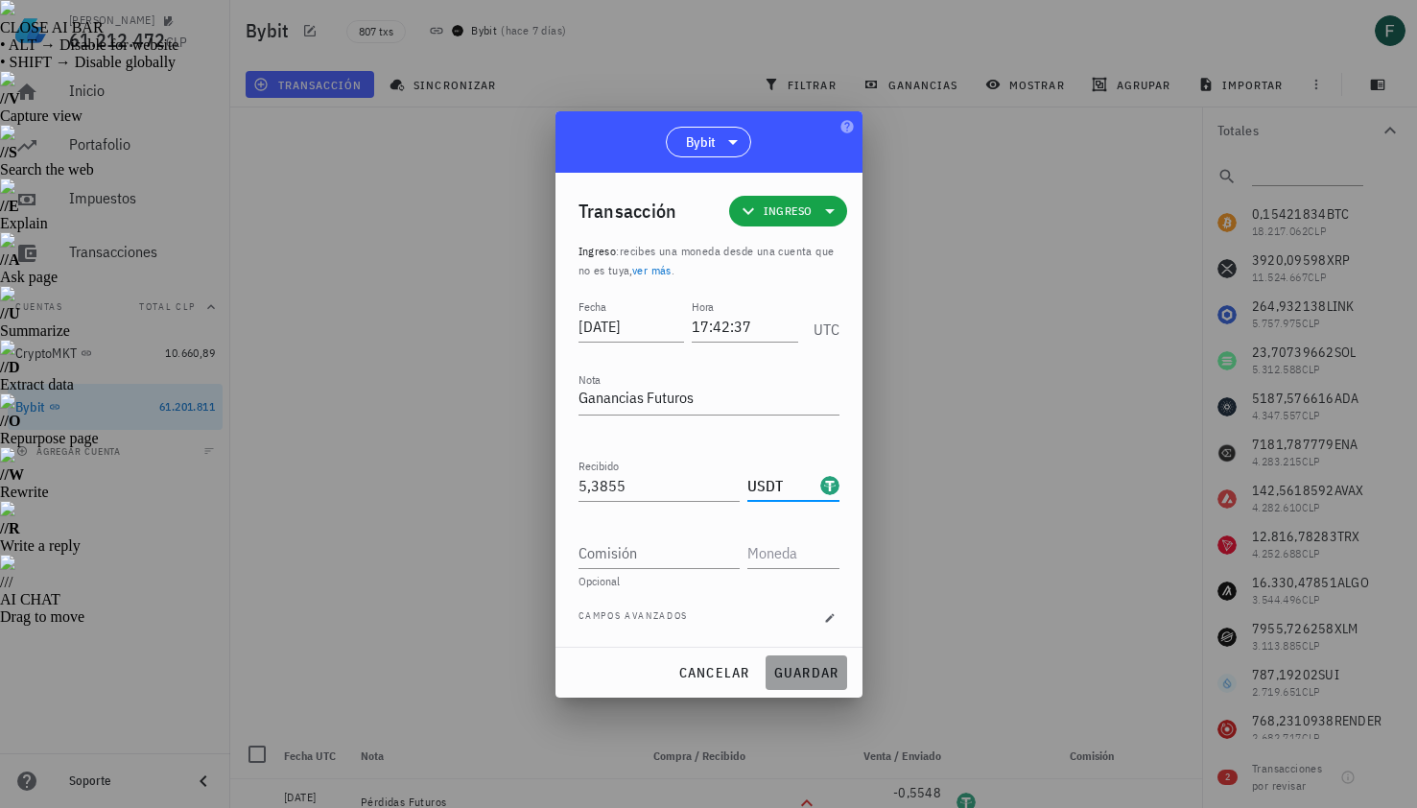
click at [818, 670] on span "guardar" at bounding box center [806, 672] width 66 height 17
